Goal: Navigation & Orientation: Find specific page/section

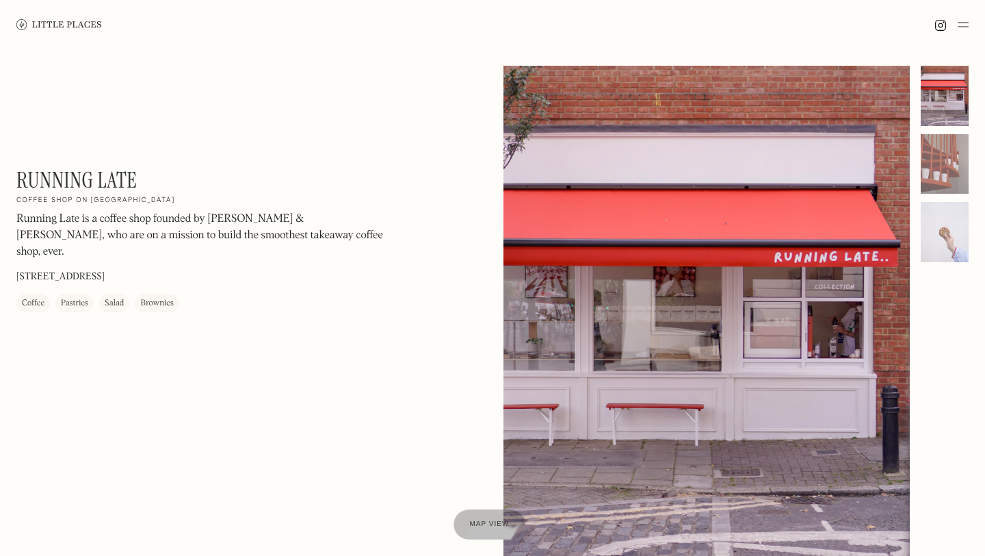
scroll to position [610, 0]
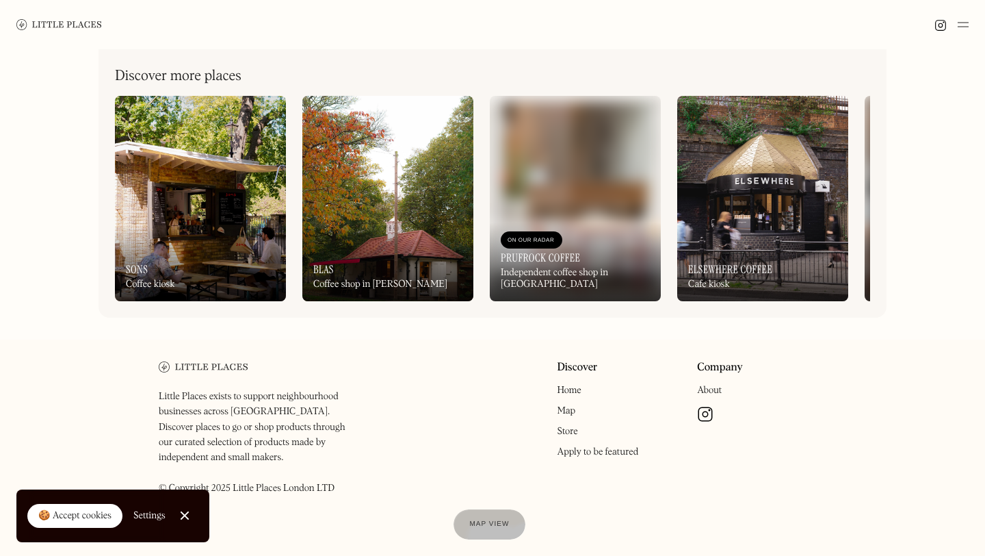
click at [187, 519] on link "Close Cookie Popup" at bounding box center [184, 514] width 27 height 27
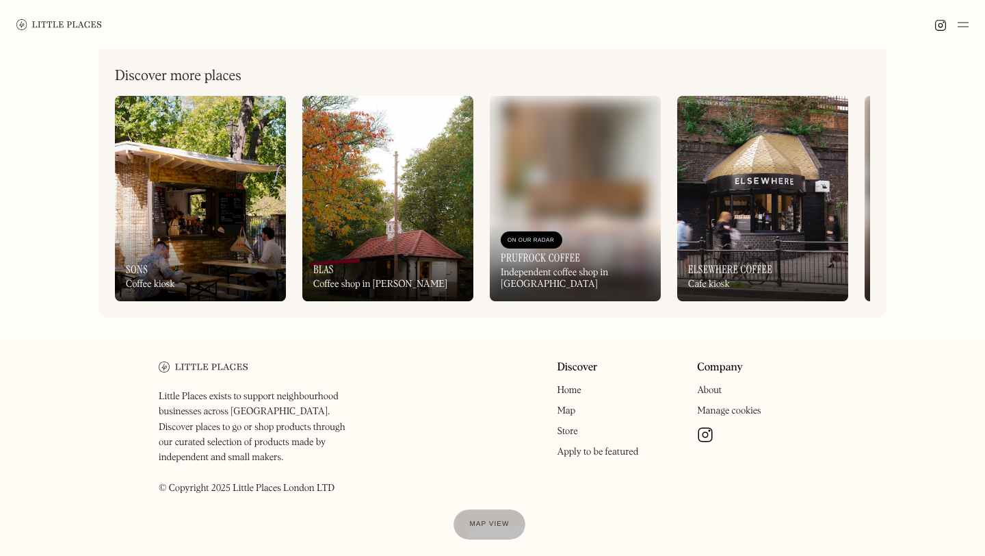
click at [566, 171] on img at bounding box center [575, 198] width 171 height 205
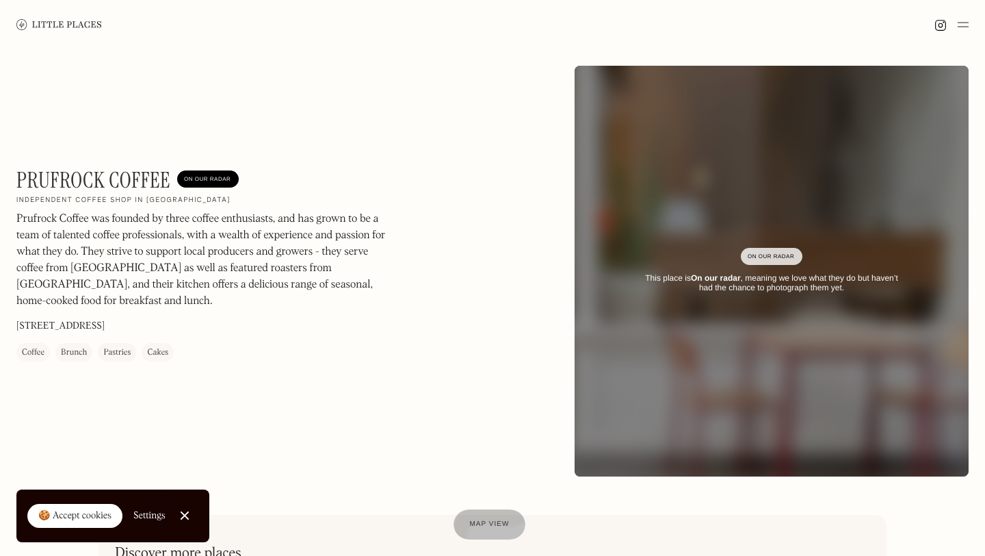
click at [757, 257] on div "On Our Radar" at bounding box center [772, 257] width 48 height 14
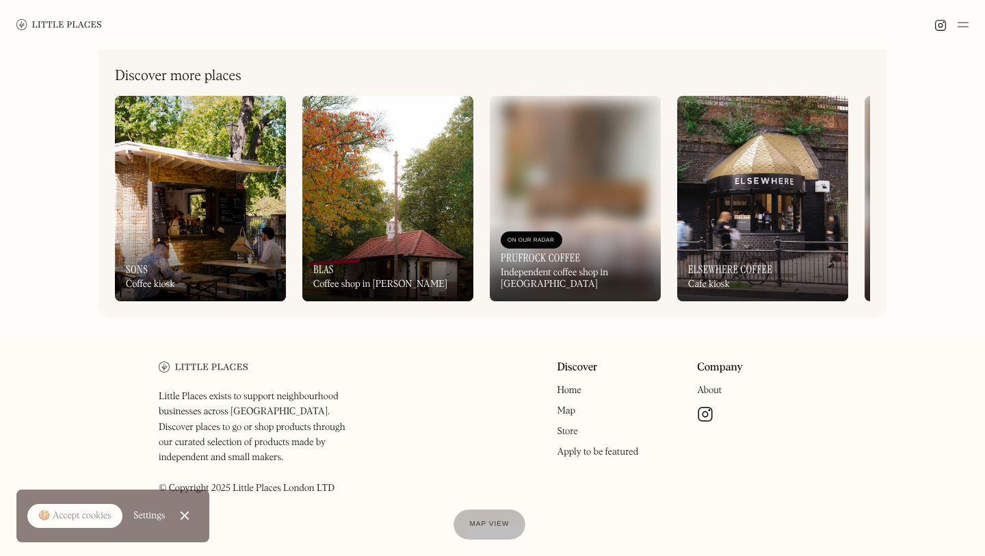
scroll to position [610, 0]
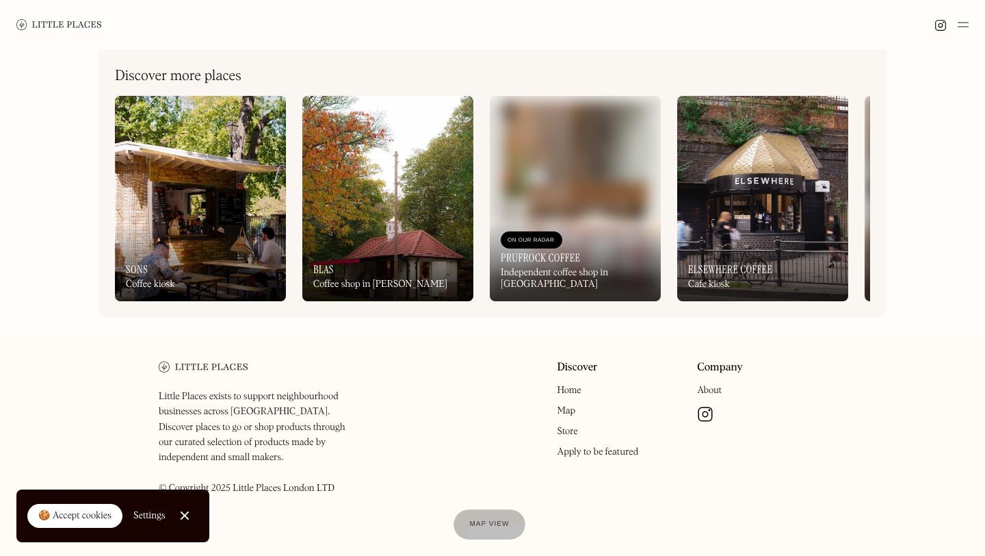
click at [180, 510] on link "Close Cookie Popup" at bounding box center [184, 514] width 27 height 27
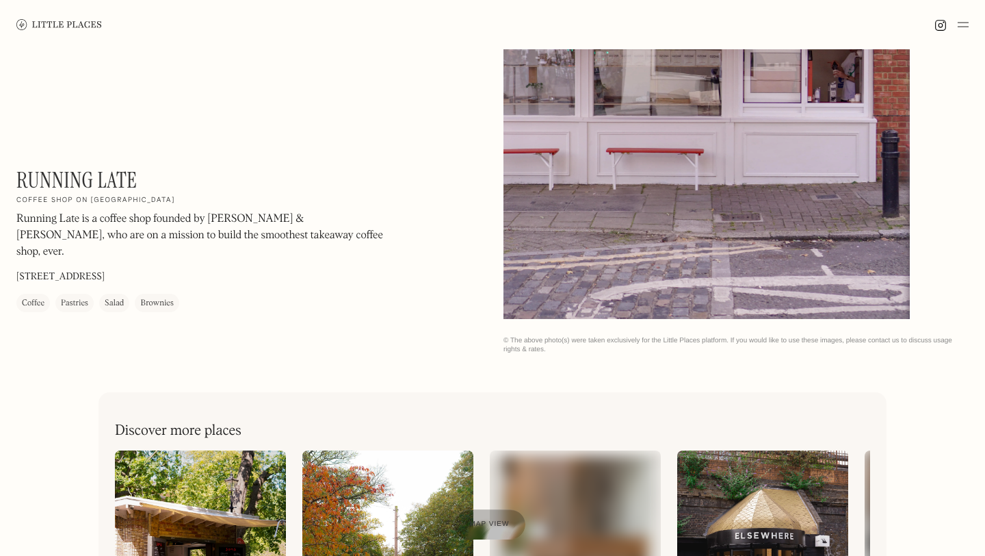
scroll to position [259, 0]
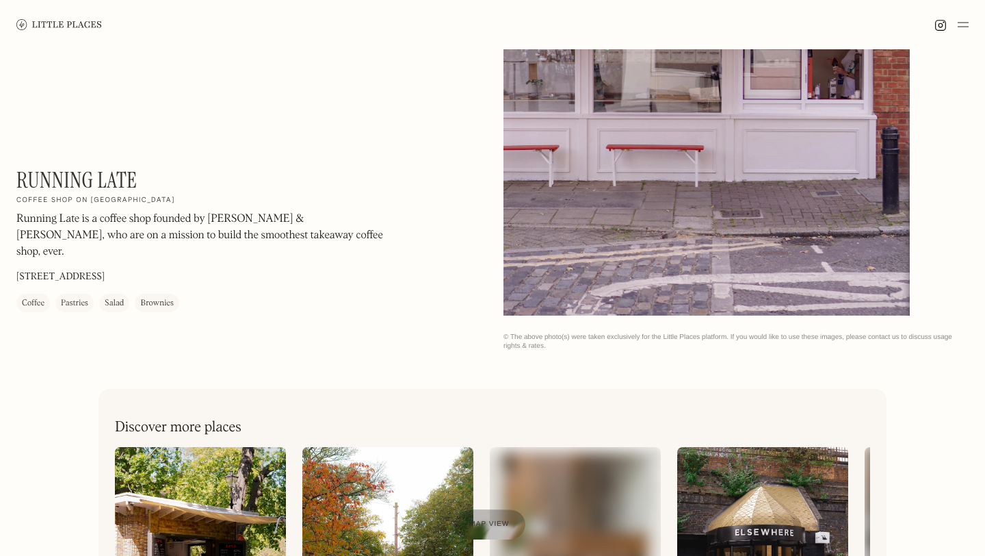
click at [714, 193] on div at bounding box center [707, 61] width 406 height 508
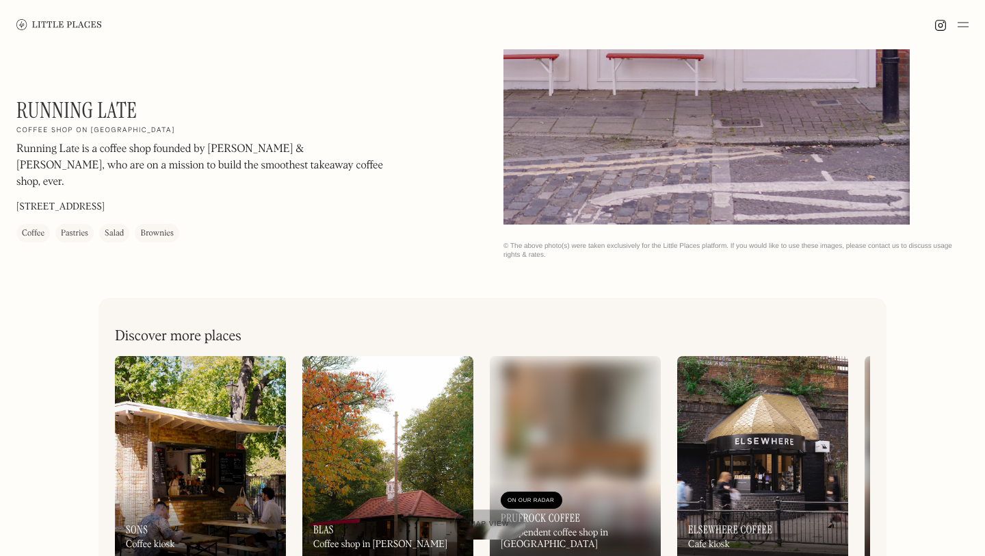
scroll to position [0, 0]
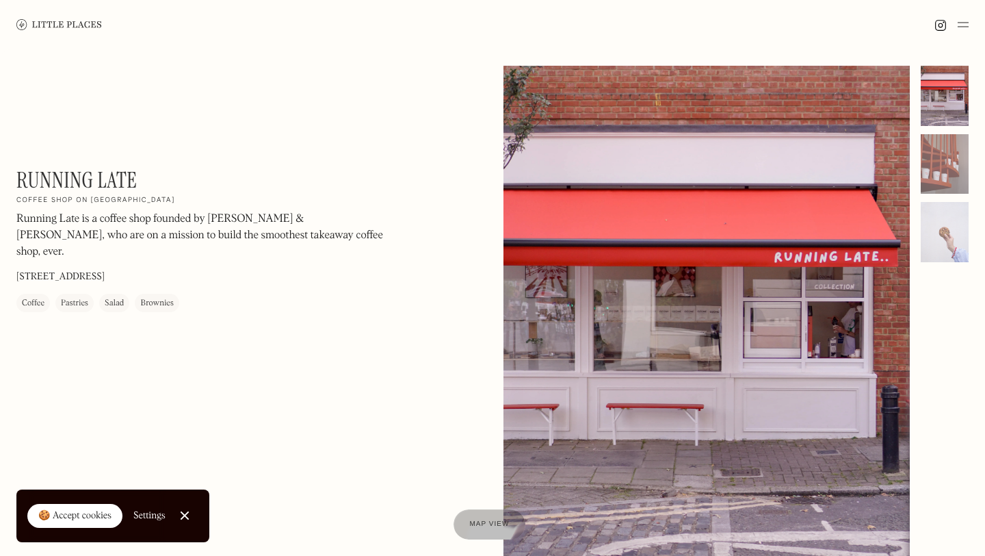
click at [946, 99] on div at bounding box center [945, 96] width 48 height 60
click at [947, 143] on div at bounding box center [945, 164] width 48 height 60
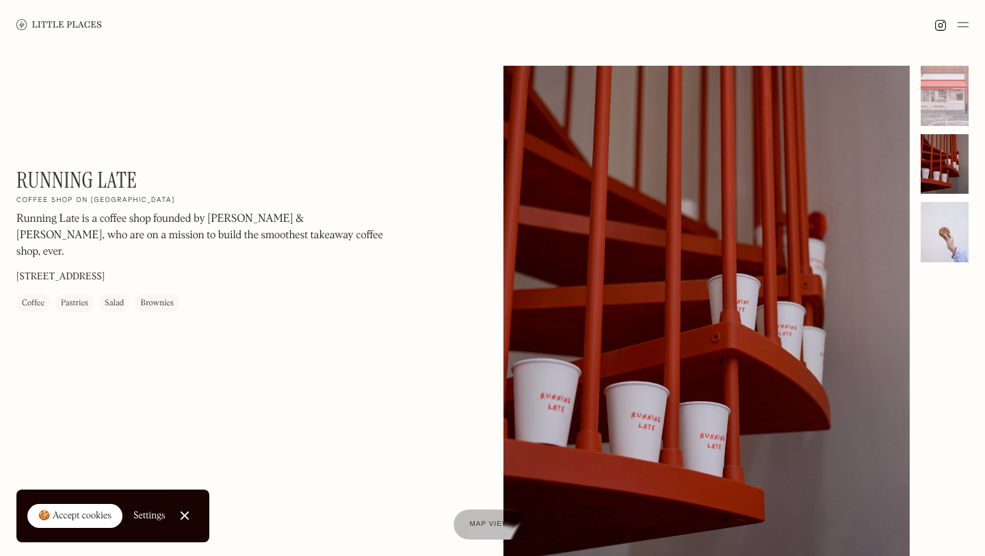
click at [946, 207] on div at bounding box center [945, 232] width 48 height 60
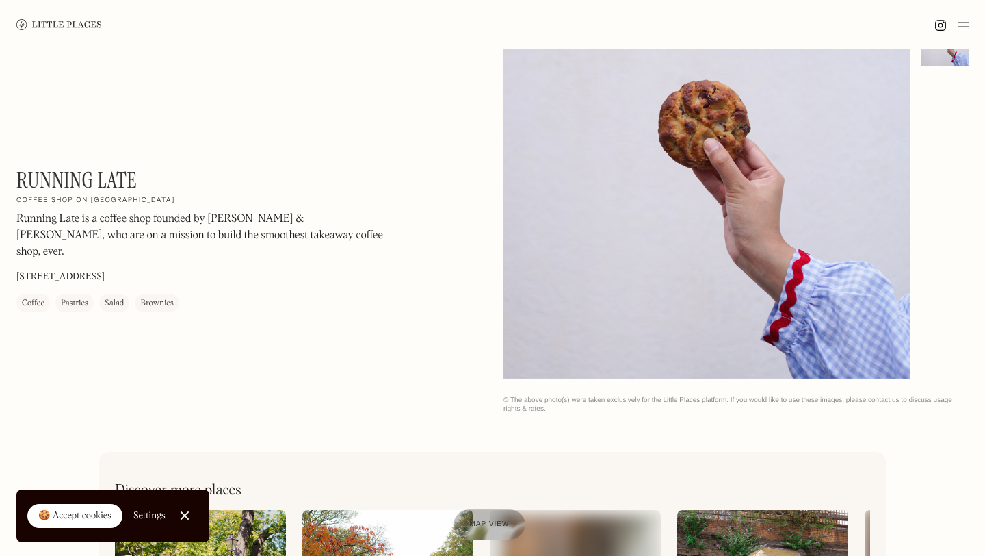
scroll to position [610, 0]
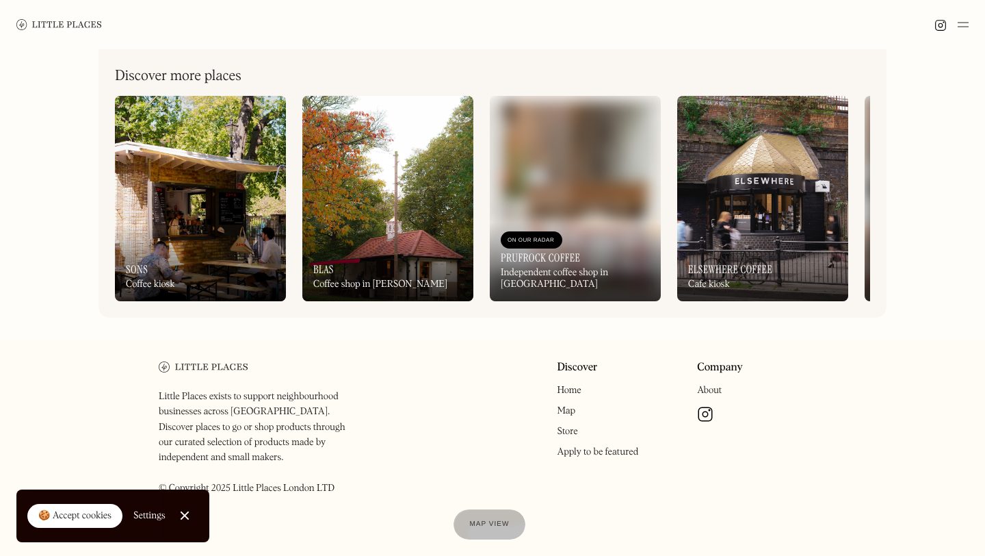
click at [708, 408] on img at bounding box center [705, 414] width 16 height 16
